Goal: Information Seeking & Learning: Learn about a topic

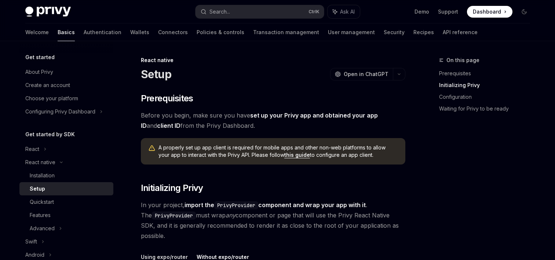
scroll to position [161, 0]
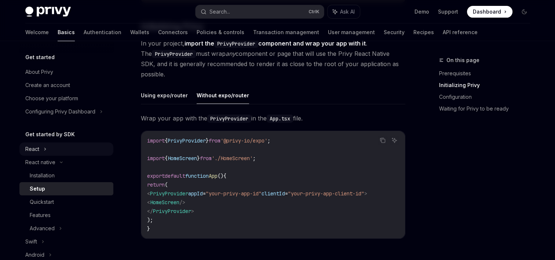
click at [45, 151] on icon at bounding box center [45, 149] width 3 height 9
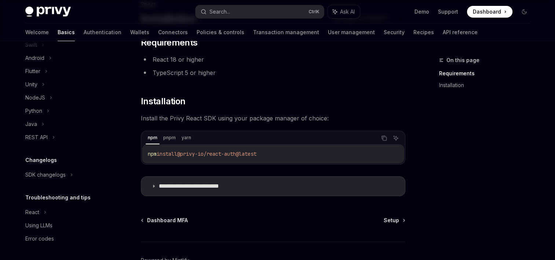
scroll to position [56, 0]
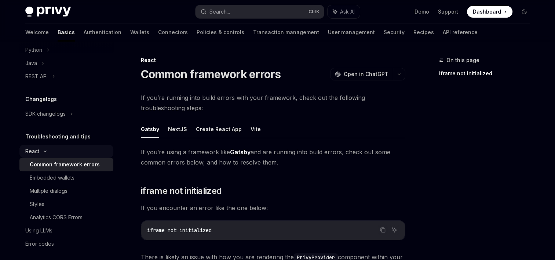
scroll to position [329, 0]
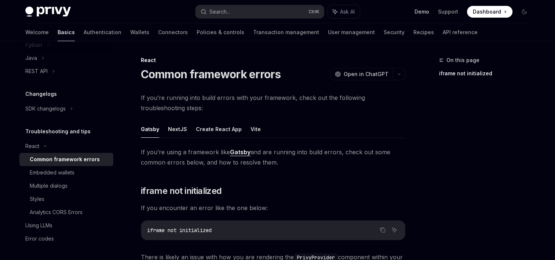
click at [423, 13] on link "Demo" at bounding box center [421, 11] width 15 height 7
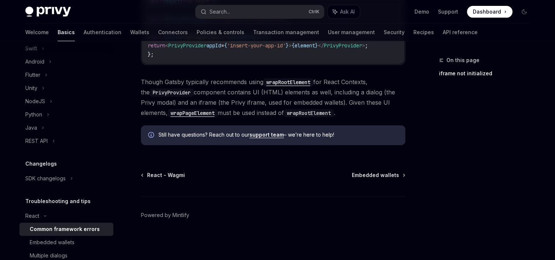
scroll to position [255, 0]
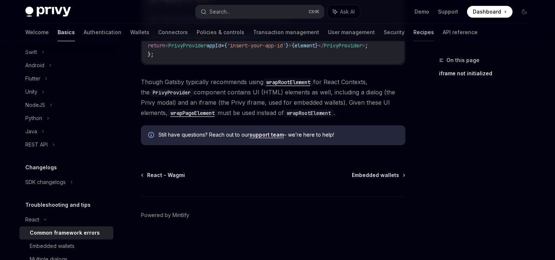
click at [413, 31] on link "Recipes" at bounding box center [423, 32] width 21 height 18
type textarea "*"
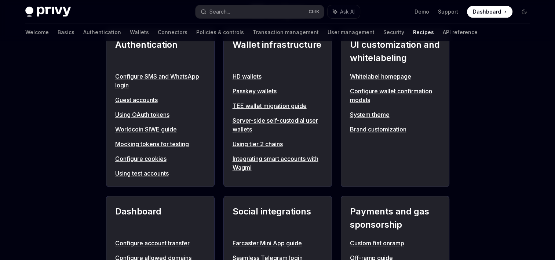
scroll to position [299, 0]
